Goal: Task Accomplishment & Management: Use online tool/utility

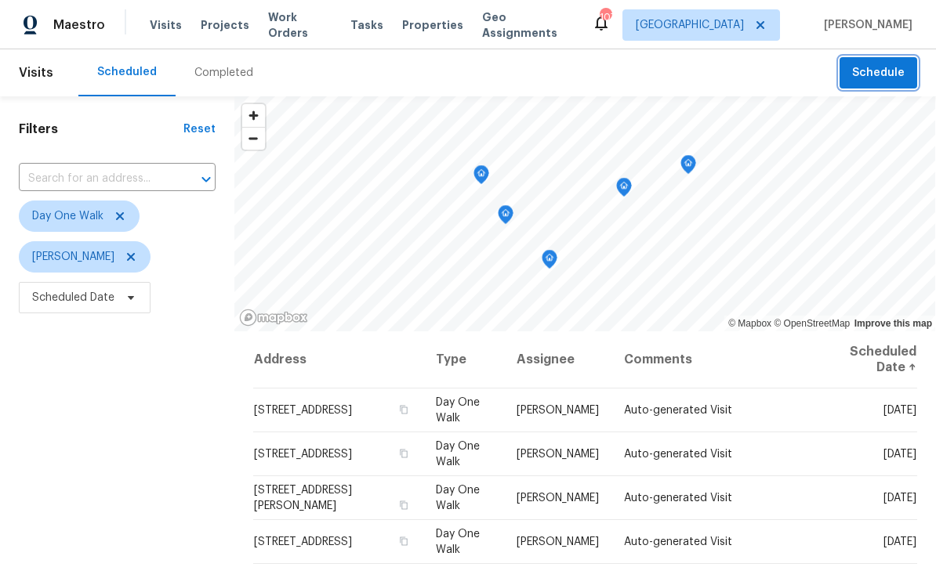
click at [895, 73] on span "Schedule" at bounding box center [878, 73] width 52 height 20
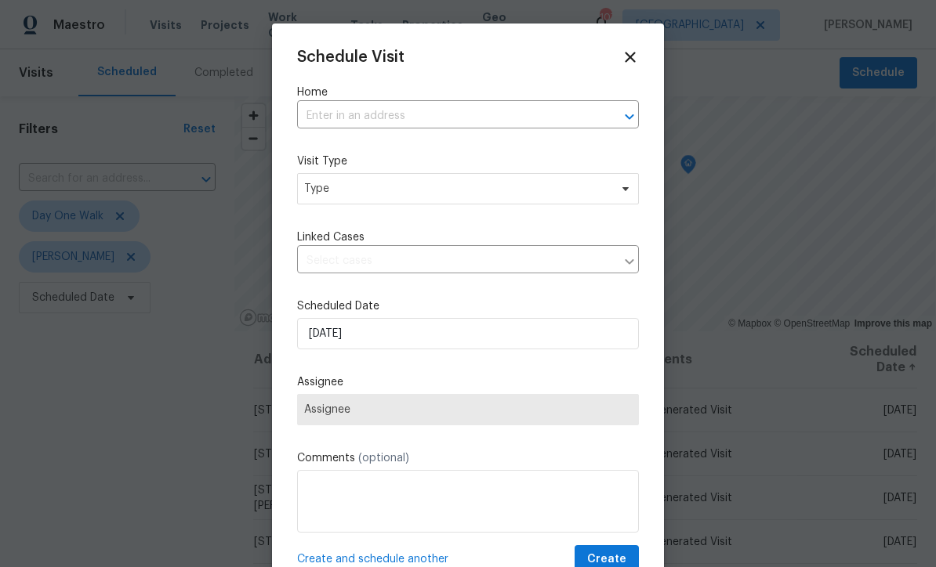
click at [489, 121] on input "text" at bounding box center [446, 116] width 298 height 24
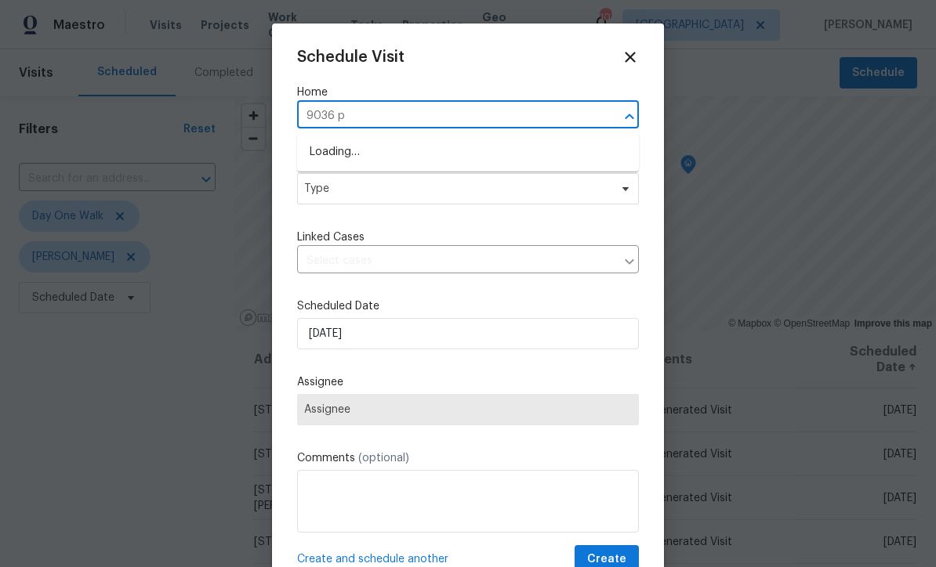
type input "9036"
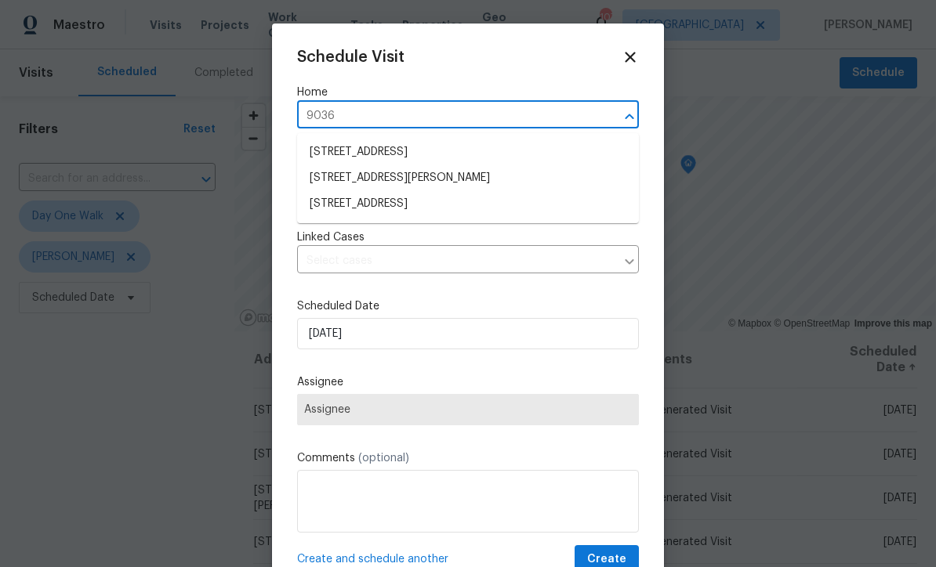
click at [464, 180] on li "9036 Lexington Ct, Braselton, GA 30517" at bounding box center [468, 178] width 342 height 26
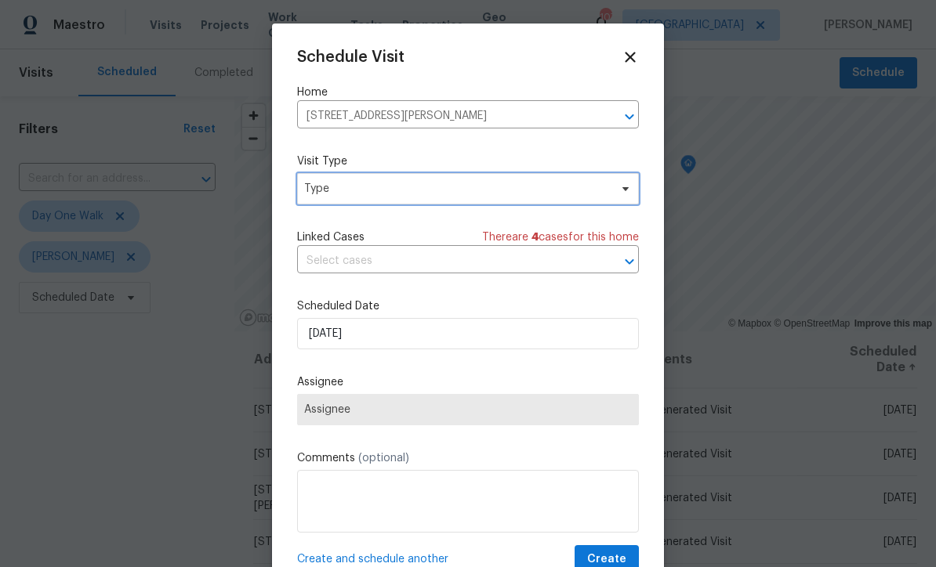
click at [621, 190] on icon at bounding box center [625, 189] width 13 height 13
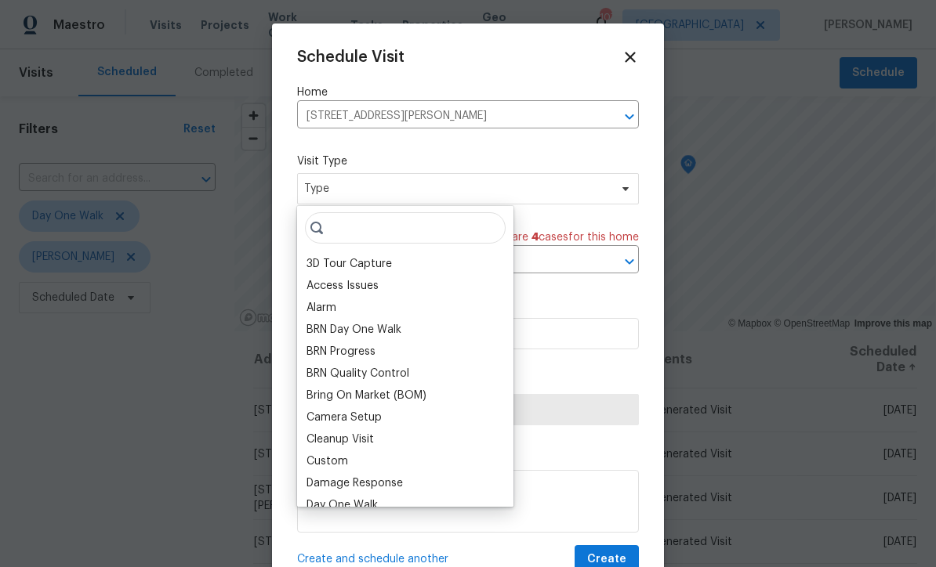
click at [338, 382] on div "BRN Quality Control" at bounding box center [405, 374] width 207 height 22
click at [421, 221] on input "search" at bounding box center [405, 227] width 201 height 31
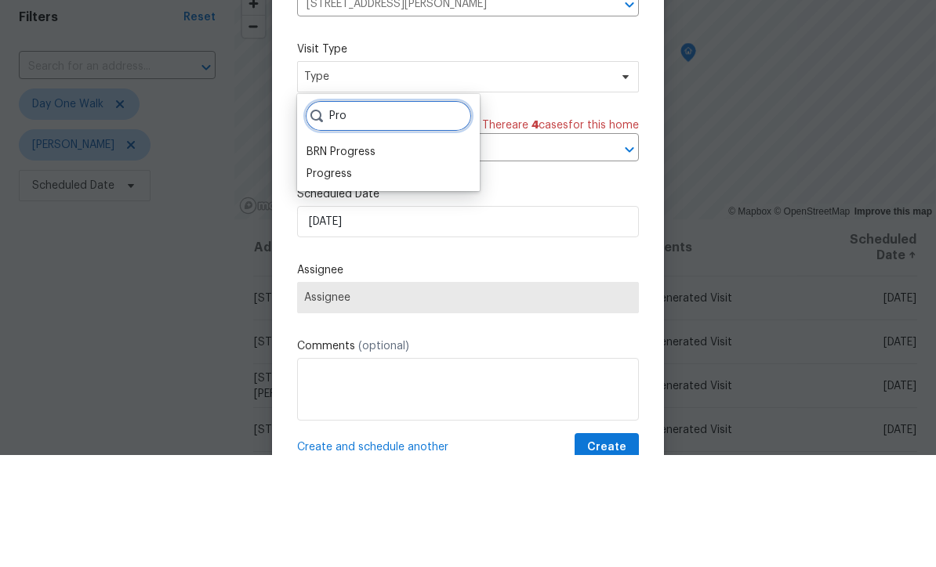
type input "Pro"
click at [342, 278] on div "Progress" at bounding box center [328, 286] width 45 height 16
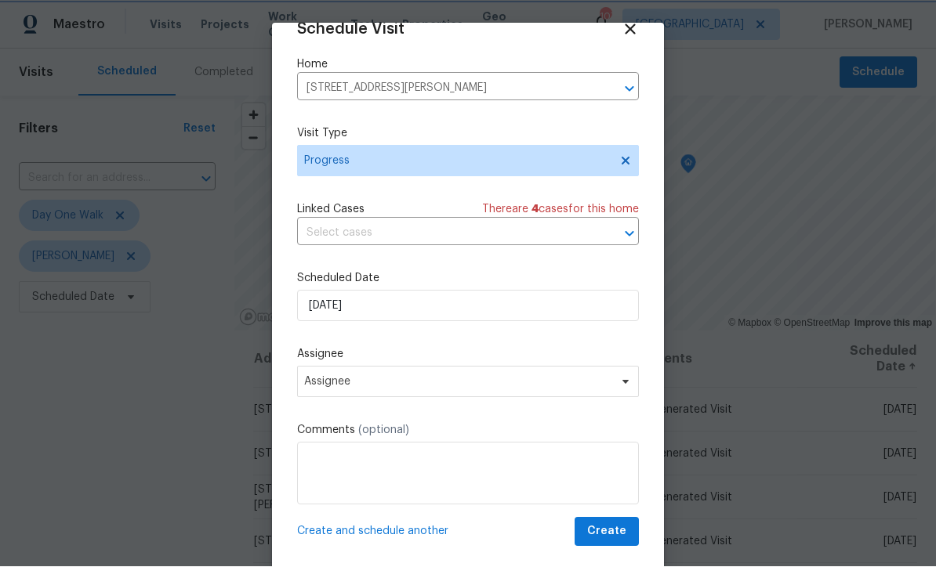
scroll to position [31, 0]
click at [616, 381] on span at bounding box center [622, 382] width 17 height 13
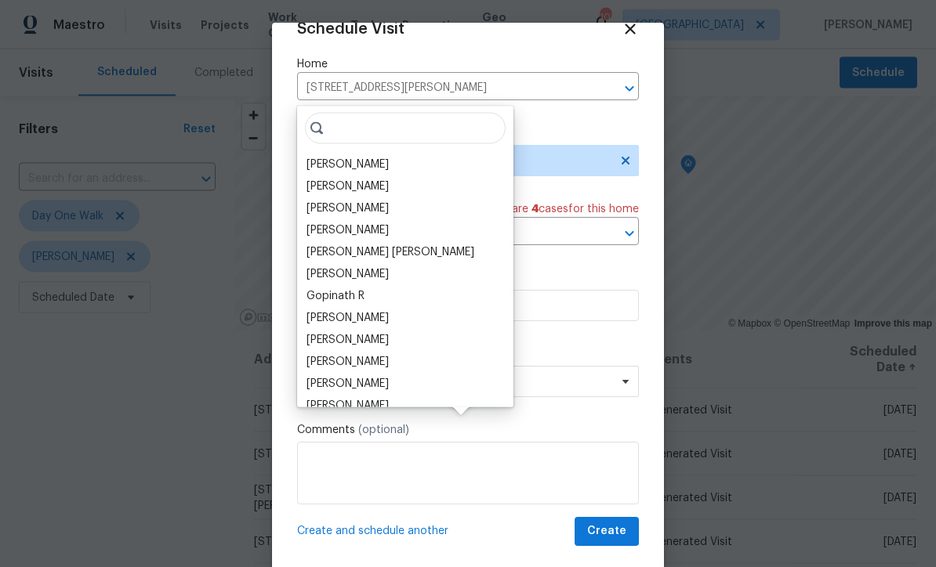
click at [373, 157] on div "[PERSON_NAME]" at bounding box center [347, 165] width 82 height 16
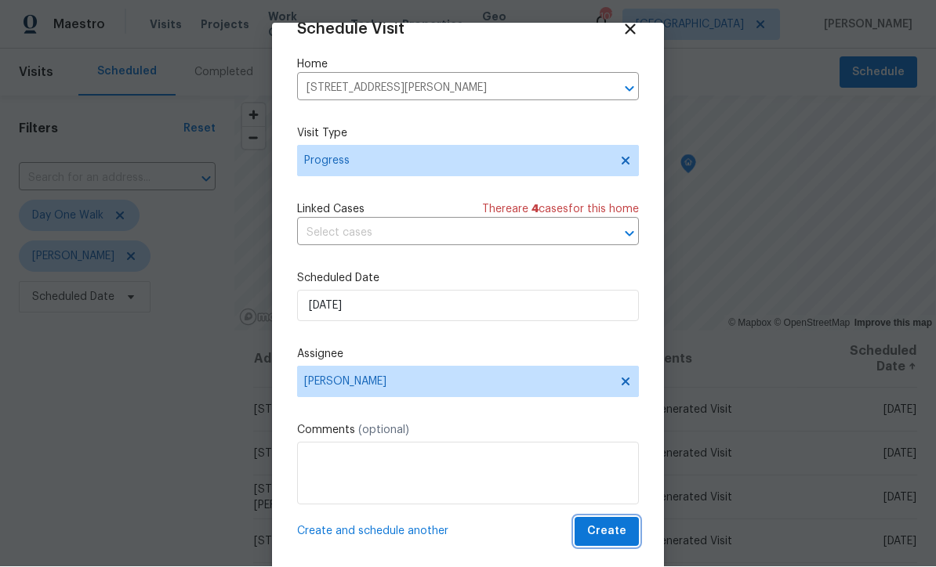
click at [624, 536] on span "Create" at bounding box center [606, 533] width 39 height 20
